Goal: Task Accomplishment & Management: Manage account settings

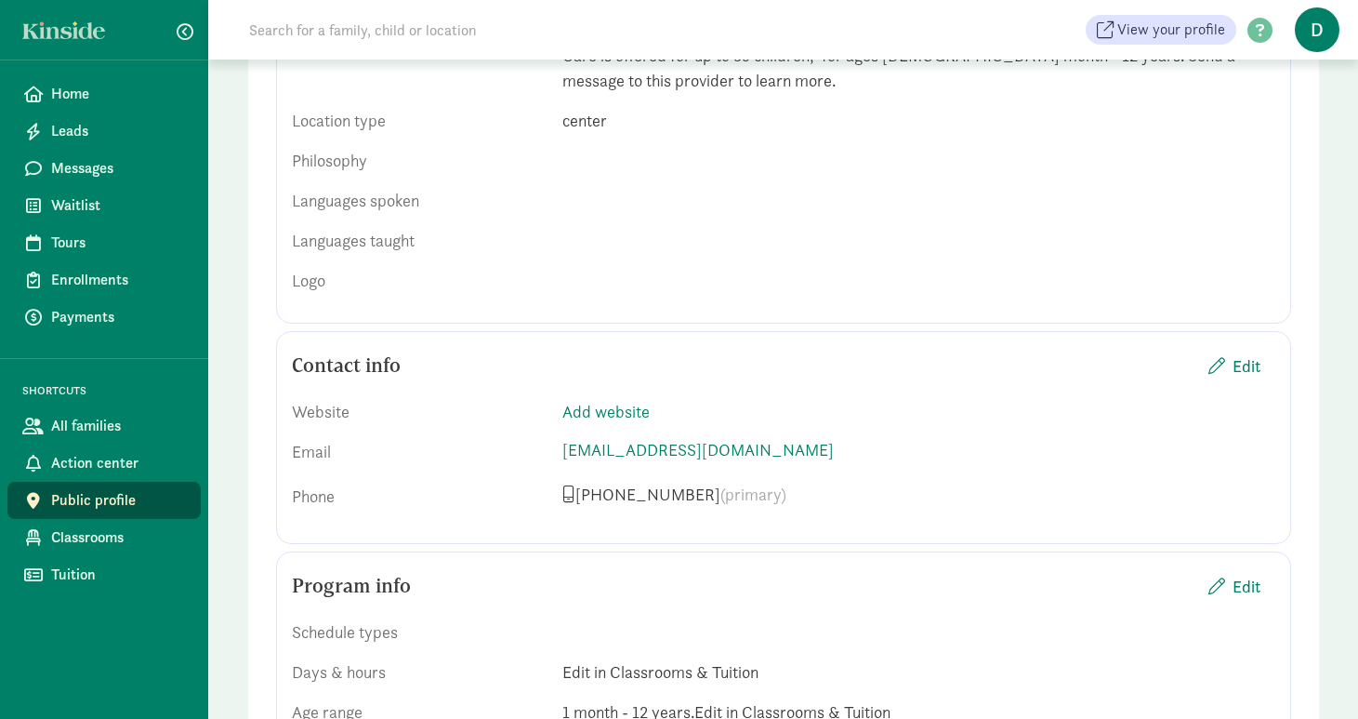
scroll to position [850, 0]
click at [1231, 351] on span "Edit" at bounding box center [1235, 363] width 52 height 25
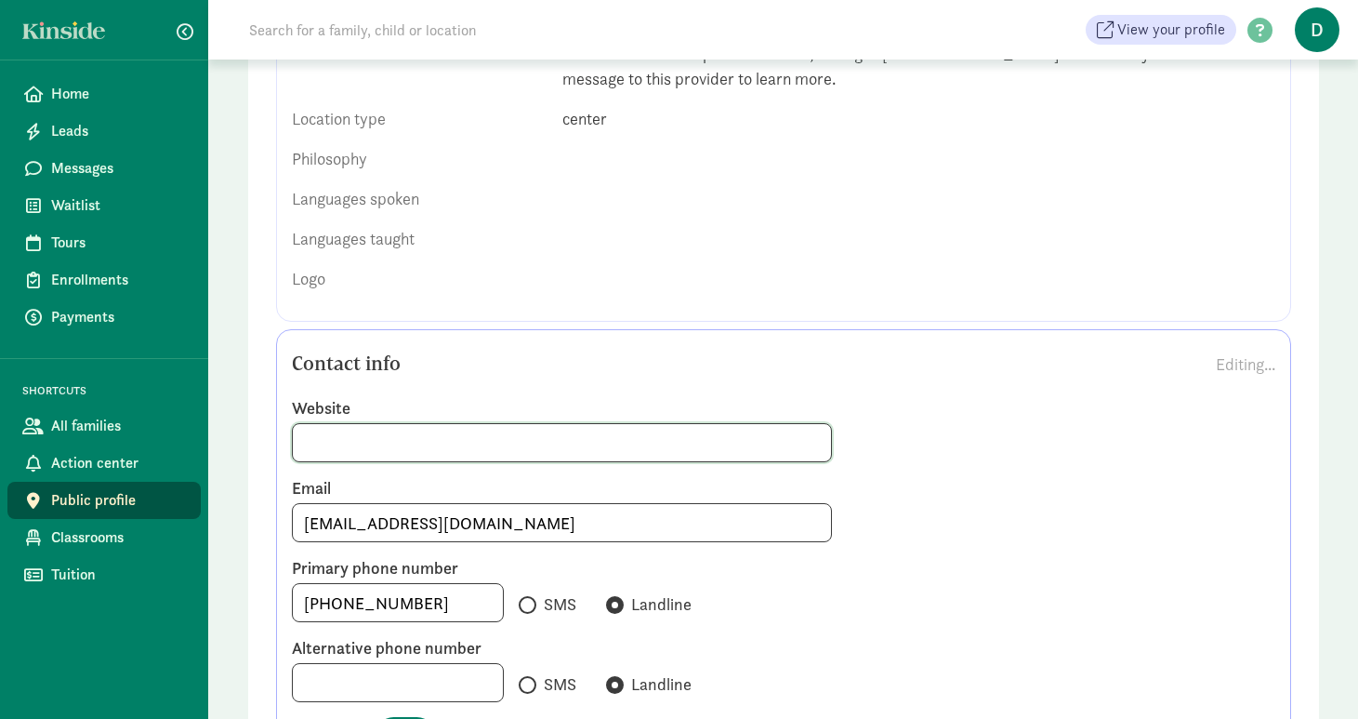
click at [566, 424] on input at bounding box center [562, 442] width 539 height 37
type input "[DOMAIN_NAME]"
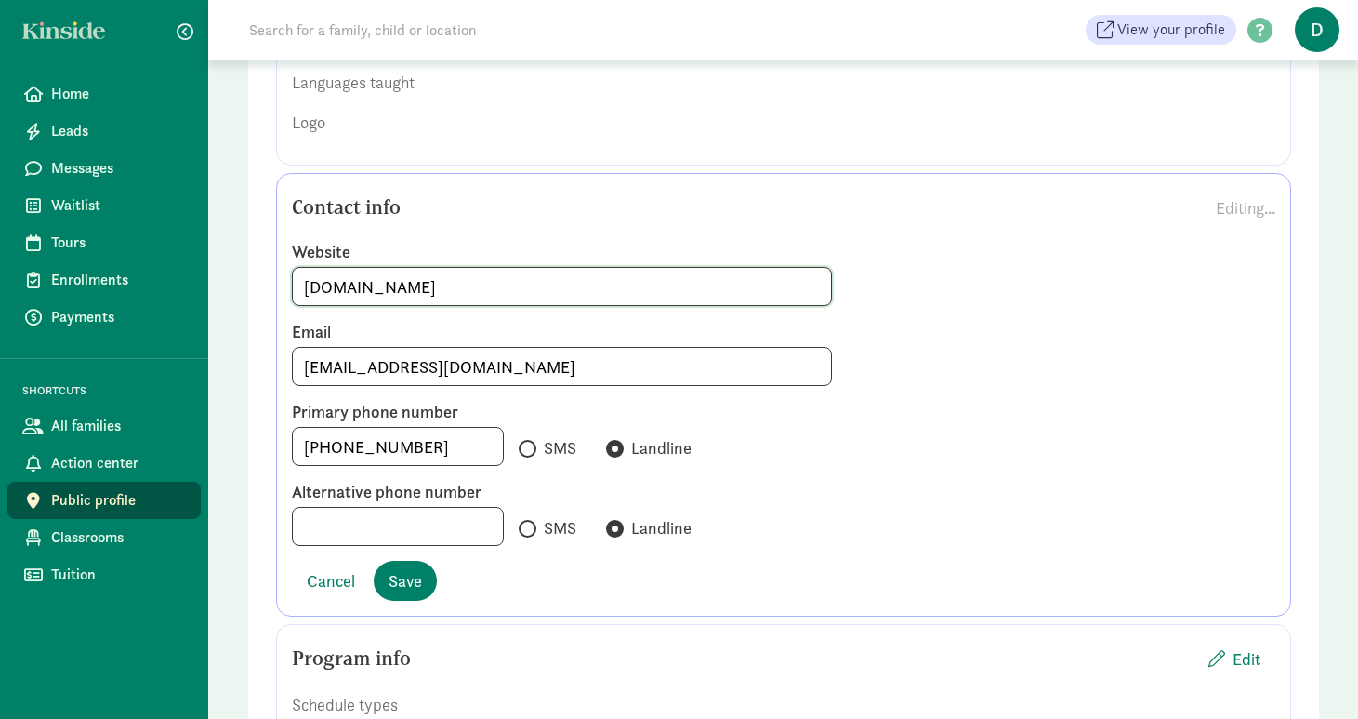
scroll to position [1070, 0]
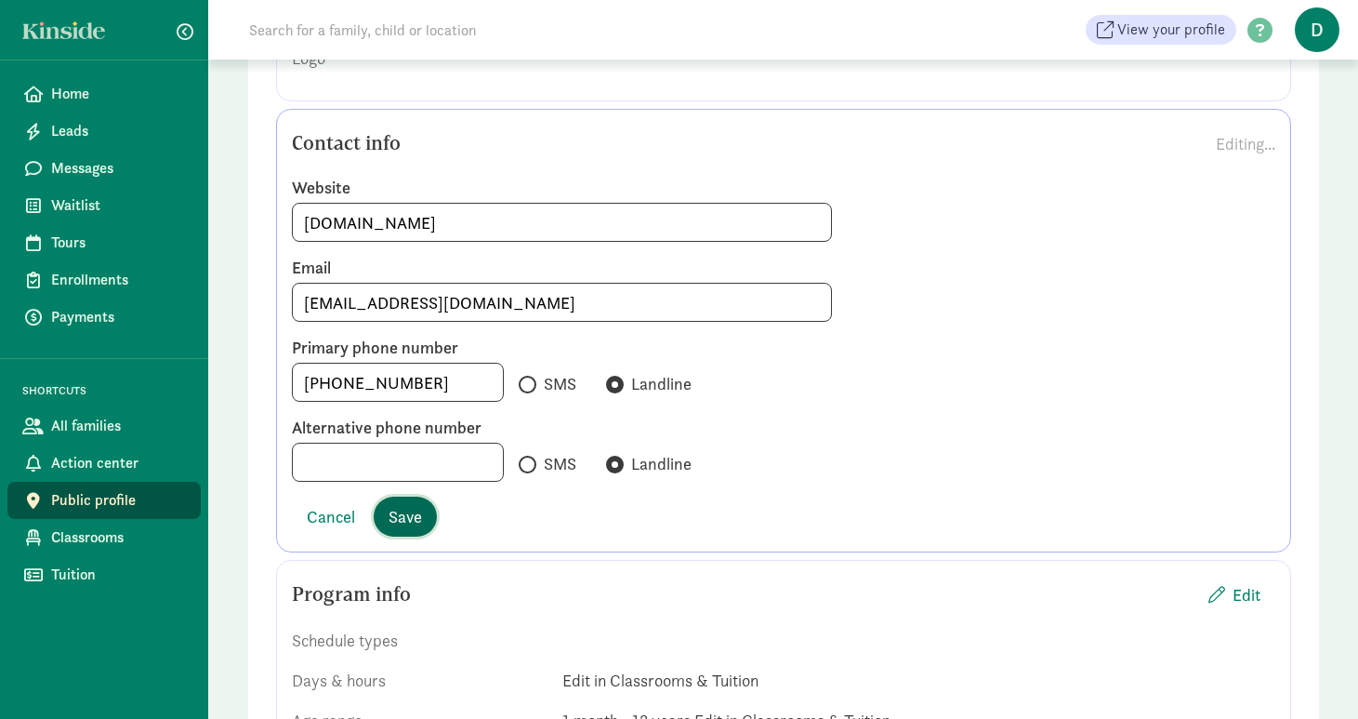
click at [413, 504] on span "Save" at bounding box center [405, 516] width 33 height 25
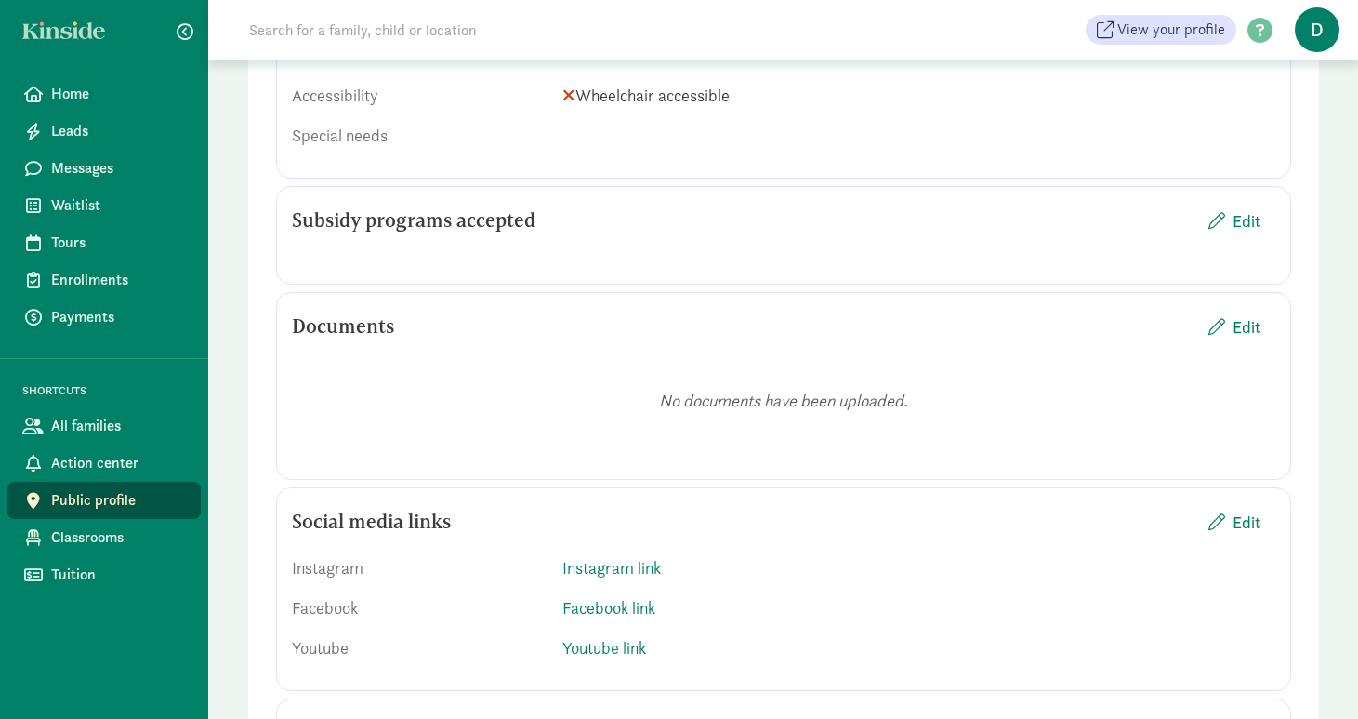
scroll to position [1882, 0]
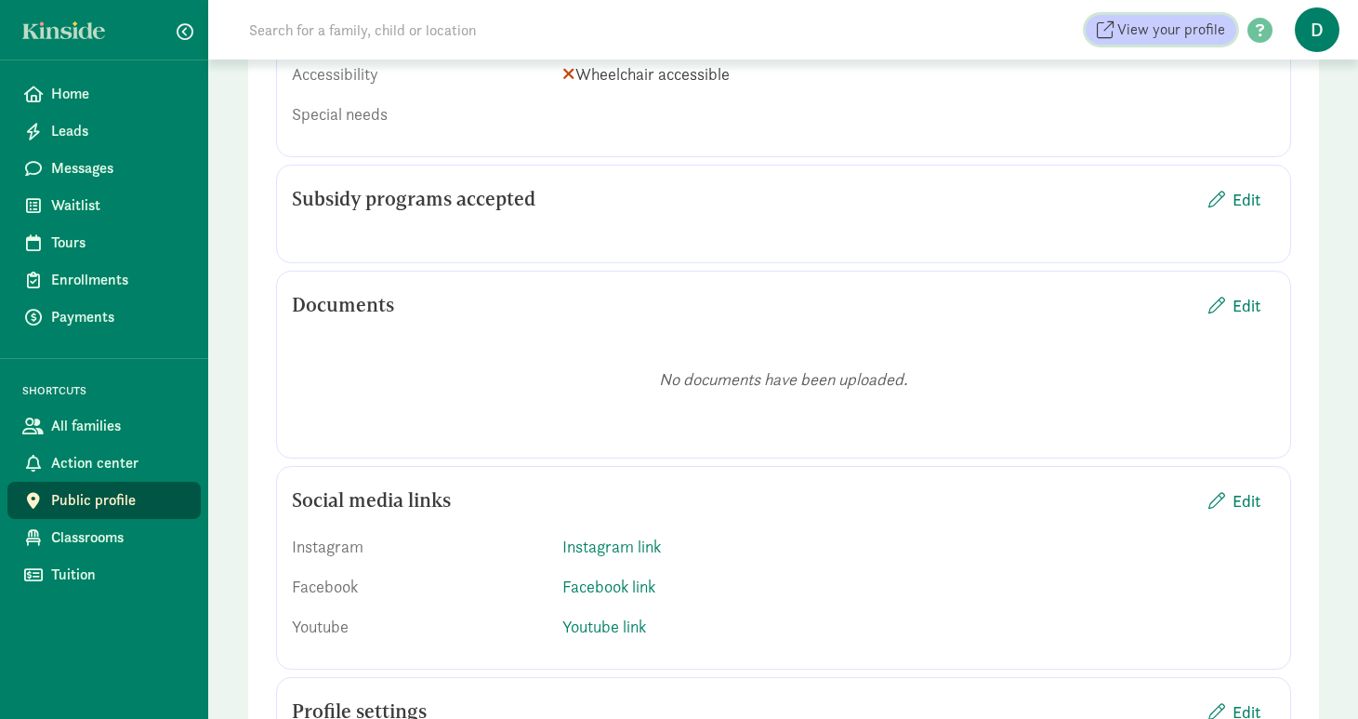
click at [1194, 31] on span "View your profile" at bounding box center [1171, 30] width 108 height 22
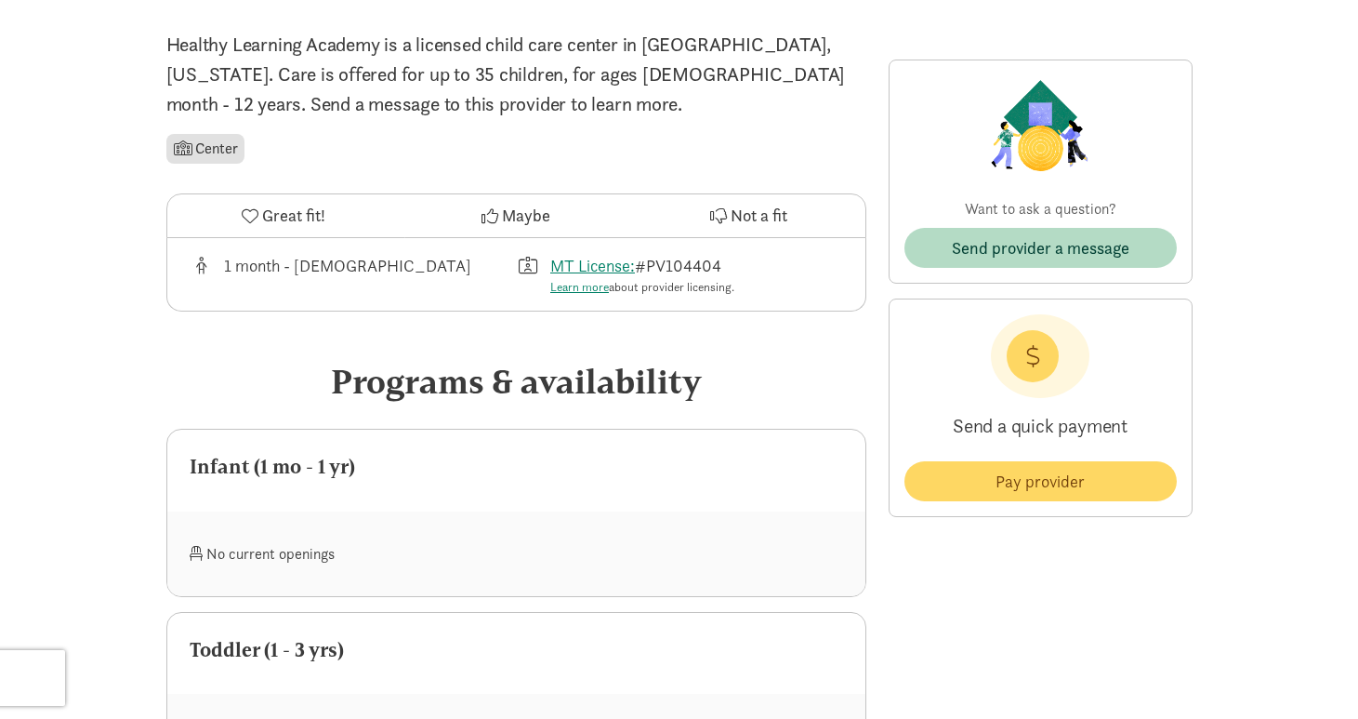
scroll to position [381, 0]
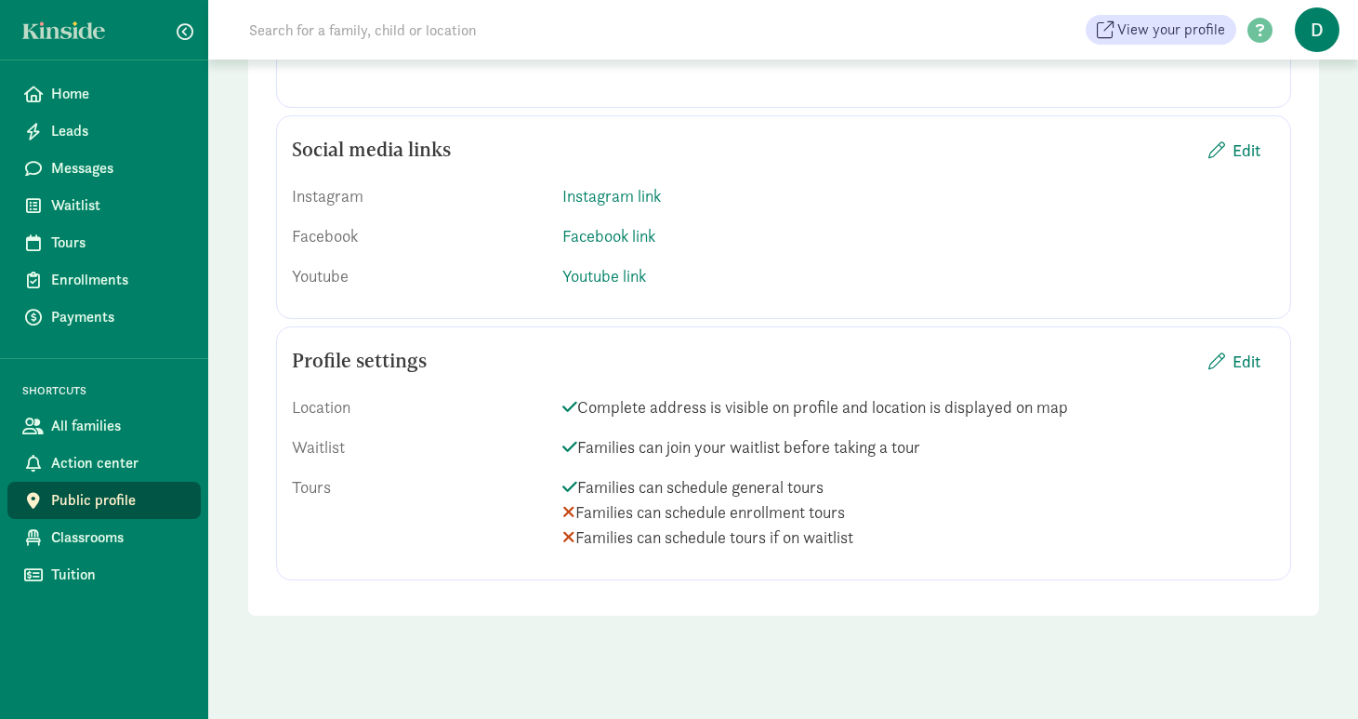
scroll to position [2249, 0]
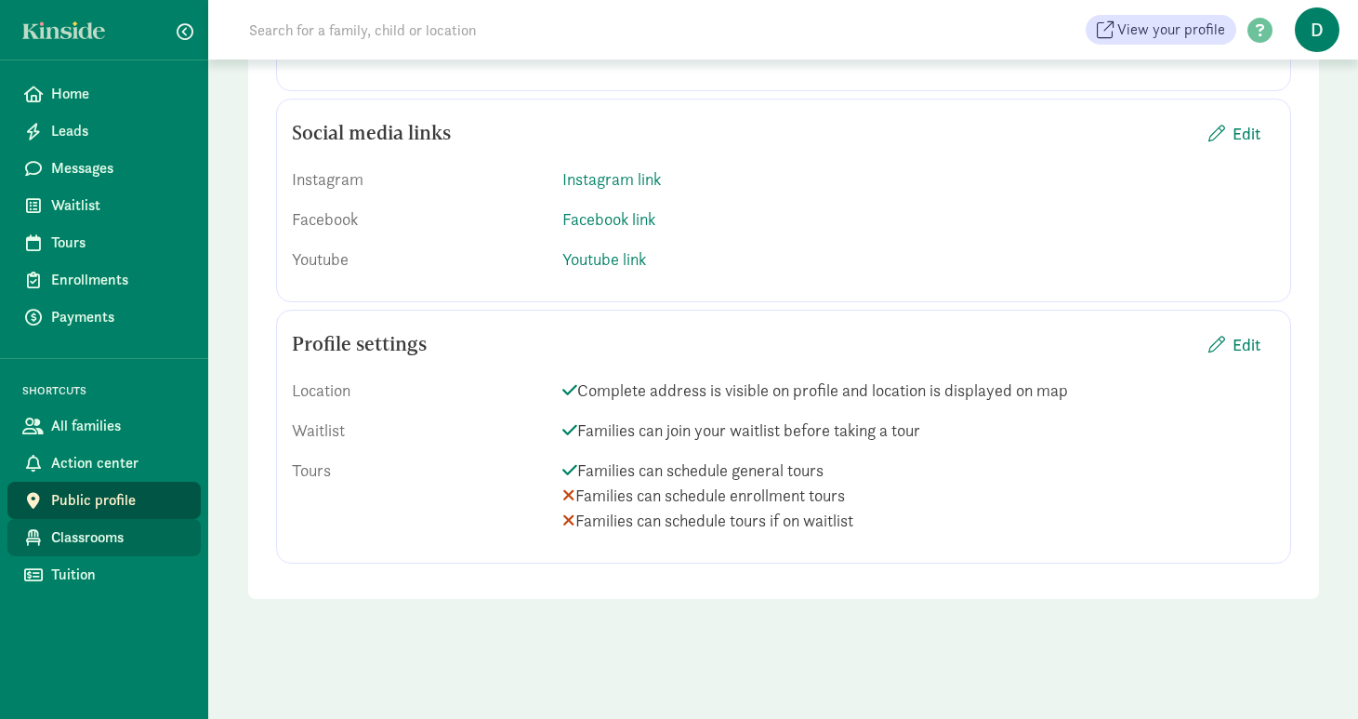
click at [99, 545] on span "Classrooms" at bounding box center [118, 537] width 135 height 22
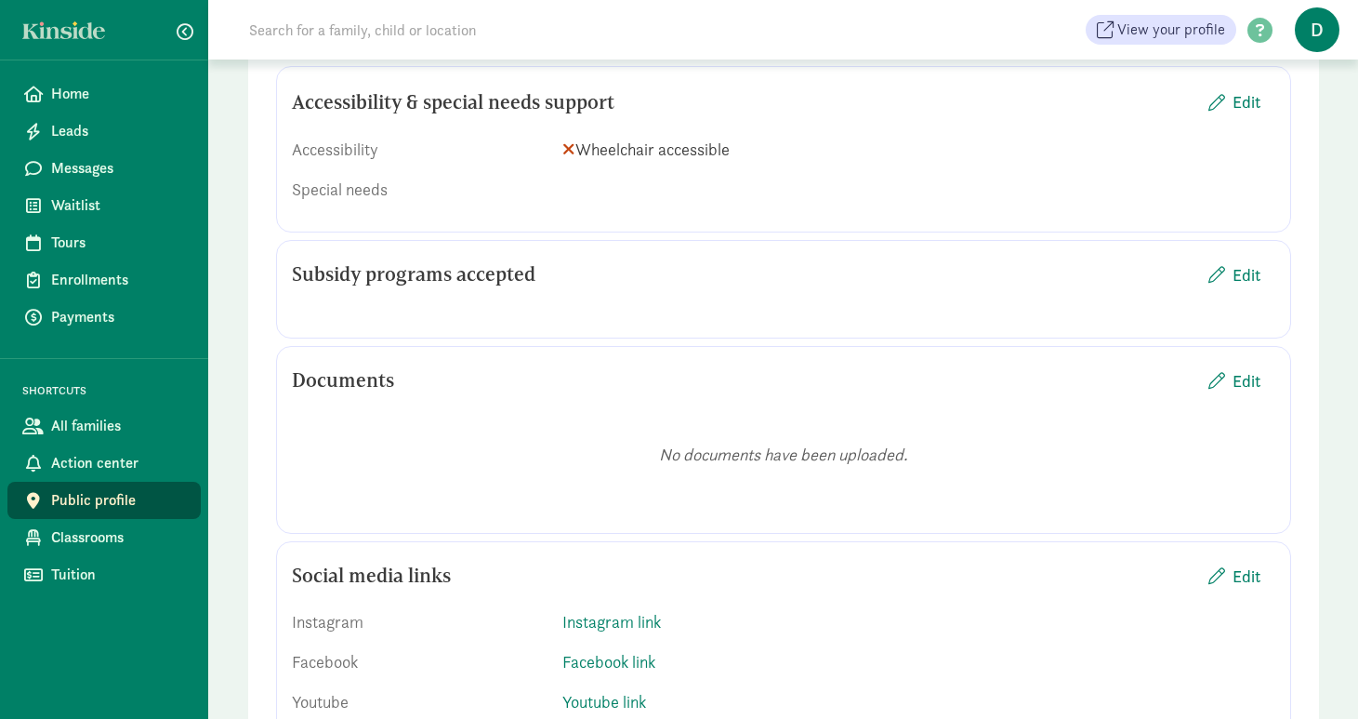
scroll to position [1713, 0]
click at [1234, 261] on span "Edit" at bounding box center [1247, 273] width 28 height 25
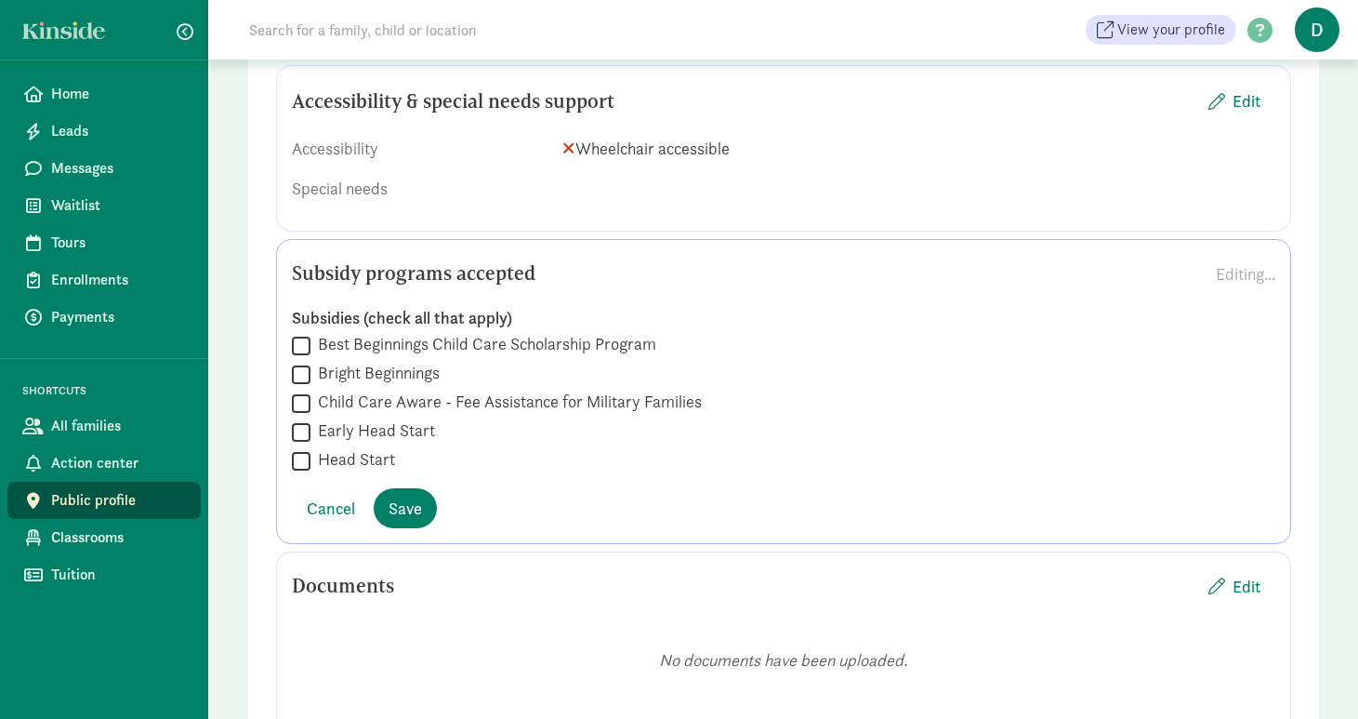
click at [301, 333] on input "Best Beginnings Child Care Scholarship Program" at bounding box center [301, 345] width 19 height 25
checkbox input "true"
click at [400, 496] on span "Save" at bounding box center [405, 508] width 33 height 25
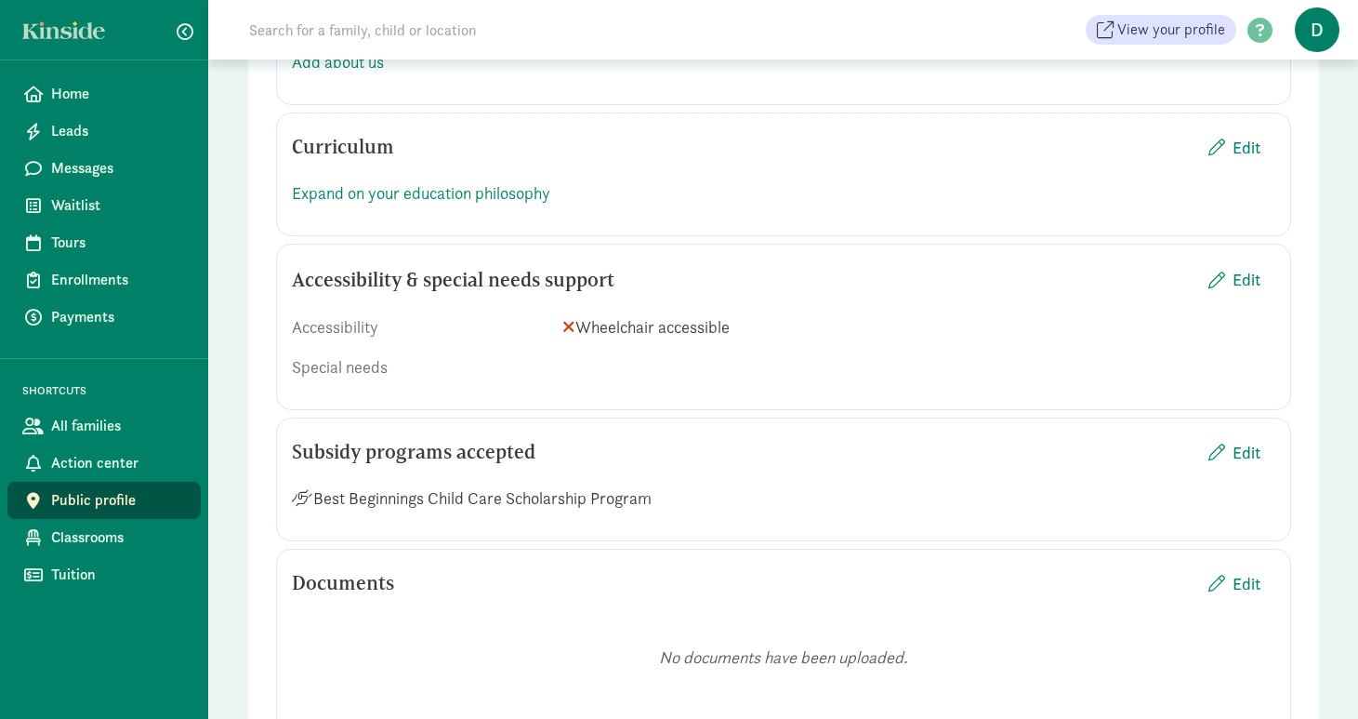
scroll to position [1535, 0]
click at [117, 536] on span "Classrooms" at bounding box center [118, 537] width 135 height 22
